Goal: Task Accomplishment & Management: Manage account settings

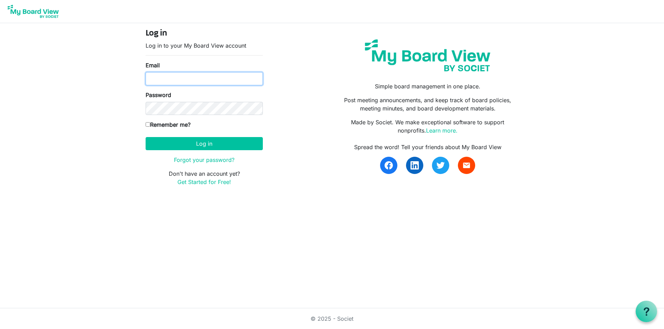
click at [167, 83] on input "Email" at bounding box center [203, 78] width 117 height 13
type input "[PERSON_NAME][EMAIL_ADDRESS][DOMAIN_NAME]"
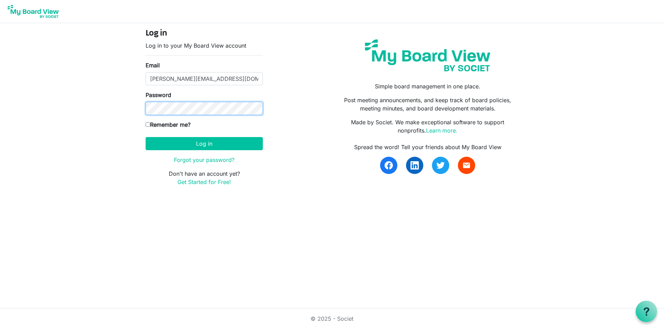
click at [145, 137] on button "Log in" at bounding box center [203, 143] width 117 height 13
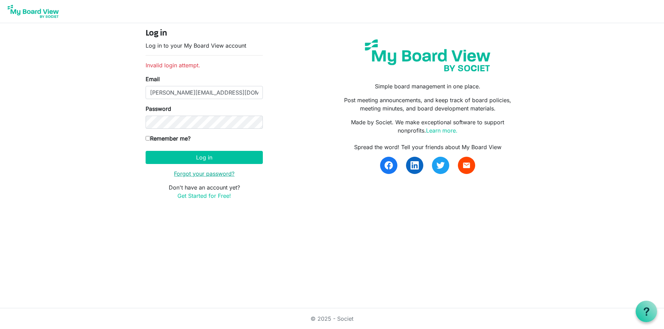
click at [215, 175] on link "Forgot your password?" at bounding box center [204, 173] width 60 height 7
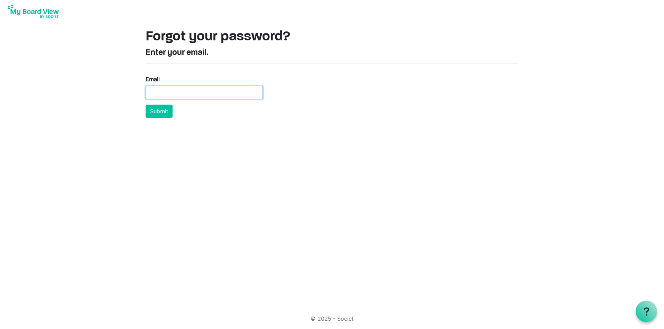
click at [176, 94] on input "Email" at bounding box center [203, 92] width 117 height 13
type input "[PERSON_NAME][EMAIL_ADDRESS][DOMAIN_NAME]"
click at [158, 109] on button "Submit" at bounding box center [158, 111] width 27 height 13
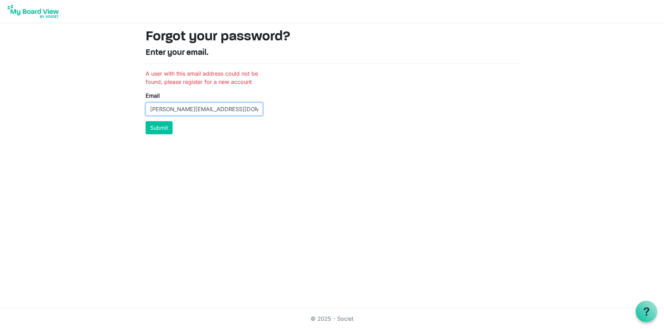
drag, startPoint x: 215, startPoint y: 108, endPoint x: 138, endPoint y: 113, distance: 77.3
click at [138, 113] on div "Forgot your password? Enter your email. A user with this email address could no…" at bounding box center [332, 81] width 394 height 117
type input "[EMAIL_ADDRESS][DOMAIN_NAME]"
click at [145, 121] on button "Submit" at bounding box center [158, 127] width 27 height 13
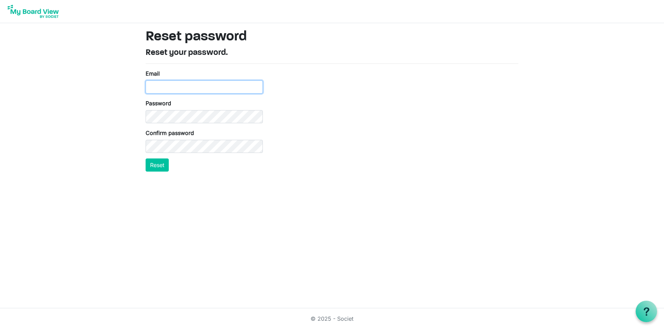
click at [160, 88] on input "Email" at bounding box center [203, 87] width 117 height 13
type input "[EMAIL_ADDRESS][DOMAIN_NAME]"
click at [158, 165] on button "Reset" at bounding box center [156, 165] width 23 height 13
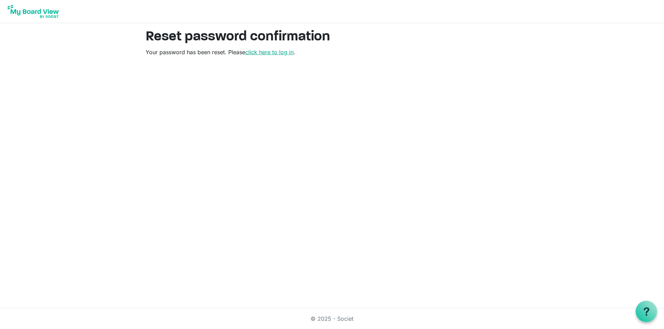
click at [273, 53] on link "click here to log in" at bounding box center [269, 52] width 48 height 7
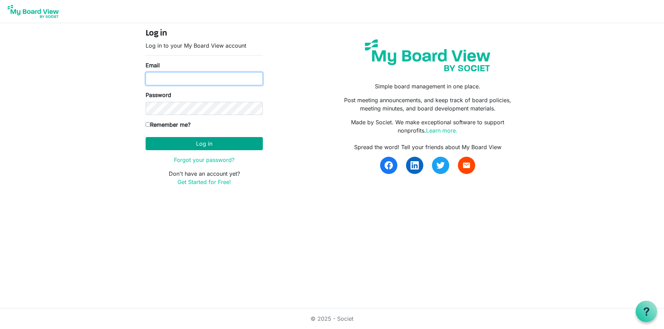
type input "[EMAIL_ADDRESS][DOMAIN_NAME]"
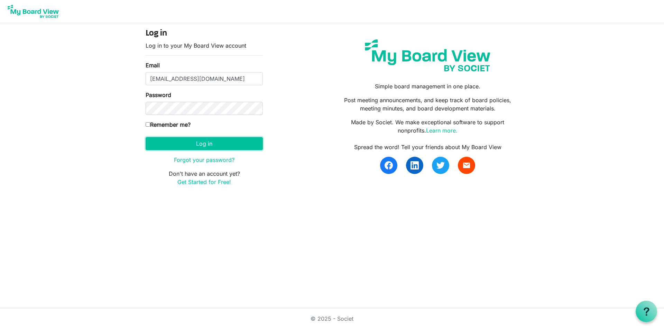
drag, startPoint x: 173, startPoint y: 142, endPoint x: 200, endPoint y: 168, distance: 36.4
click at [173, 142] on button "Log in" at bounding box center [203, 143] width 117 height 13
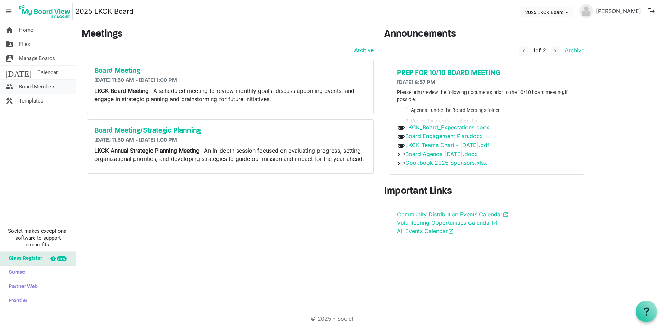
click at [39, 87] on span "Board Members" at bounding box center [37, 87] width 37 height 14
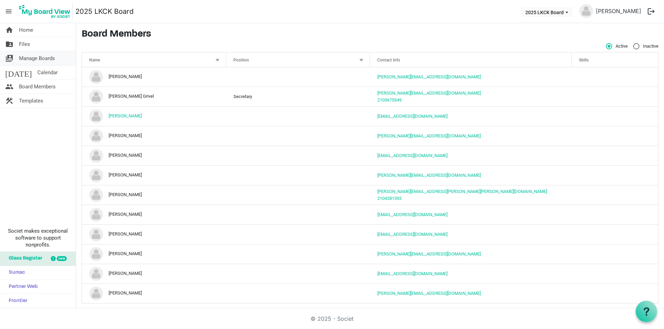
click at [41, 62] on span "Manage Boards" at bounding box center [37, 58] width 36 height 14
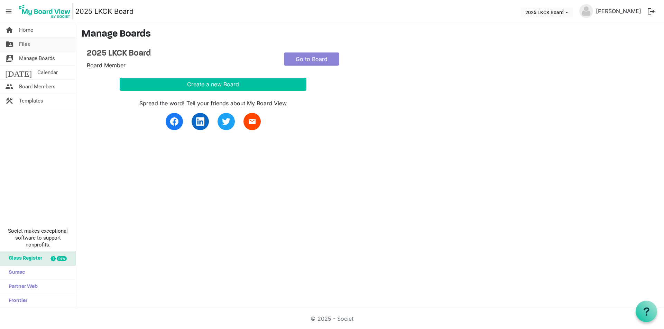
click at [34, 46] on link "folder_shared Files" at bounding box center [38, 44] width 76 height 14
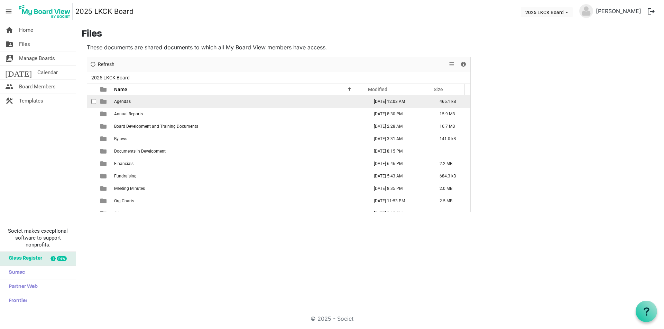
click at [129, 102] on span "Agendas" at bounding box center [122, 101] width 17 height 5
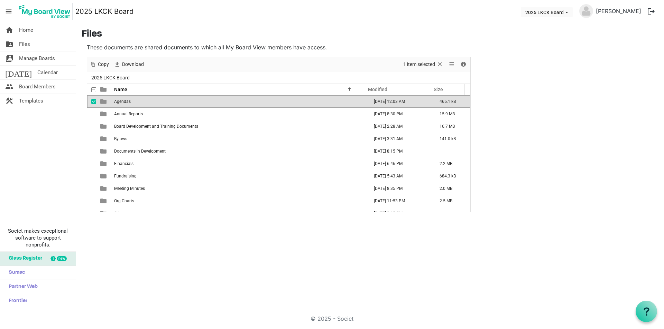
click at [127, 102] on span "Agendas" at bounding box center [122, 101] width 17 height 5
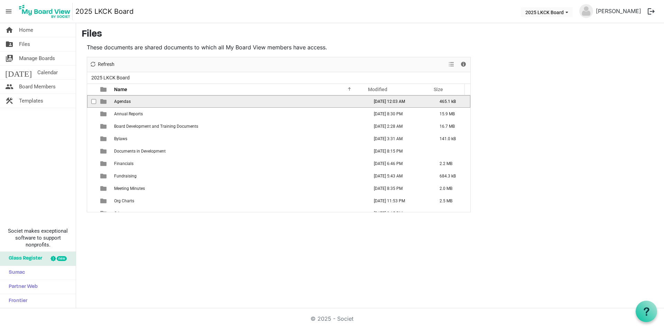
click at [127, 102] on span "Agendas" at bounding box center [122, 101] width 17 height 5
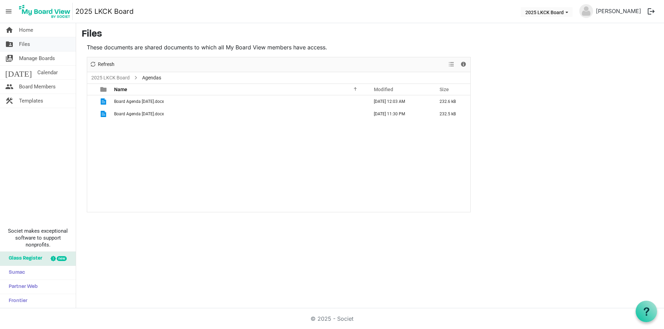
click at [39, 43] on link "folder_shared Files" at bounding box center [38, 44] width 76 height 14
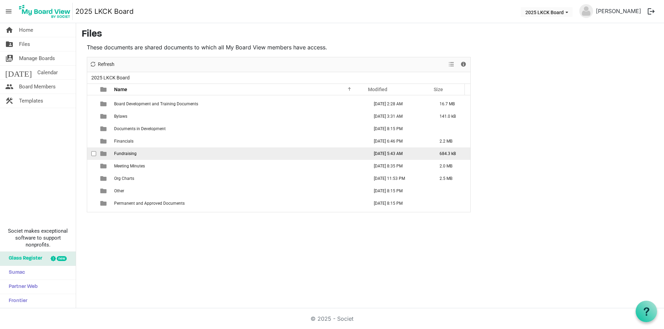
scroll to position [35, 0]
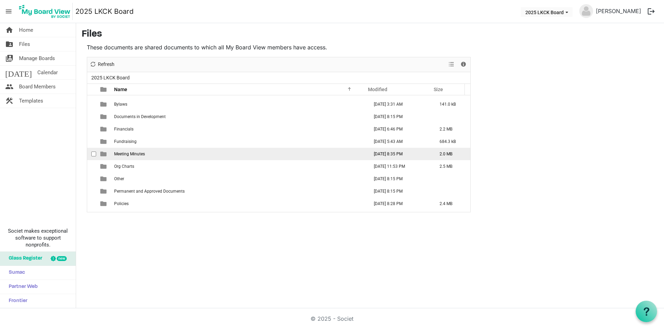
click at [130, 153] on span "Meeting Minutes" at bounding box center [129, 154] width 31 height 5
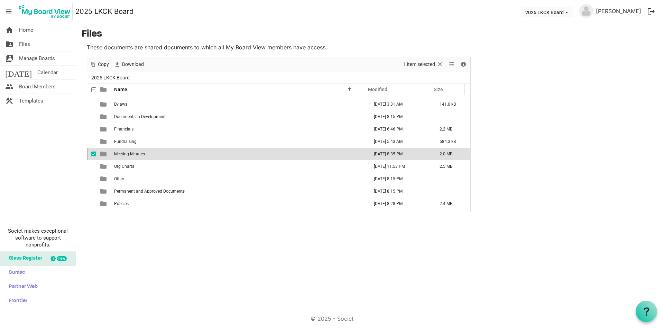
click at [130, 153] on span "Meeting Minutes" at bounding box center [129, 154] width 31 height 5
